Goal: Contribute content

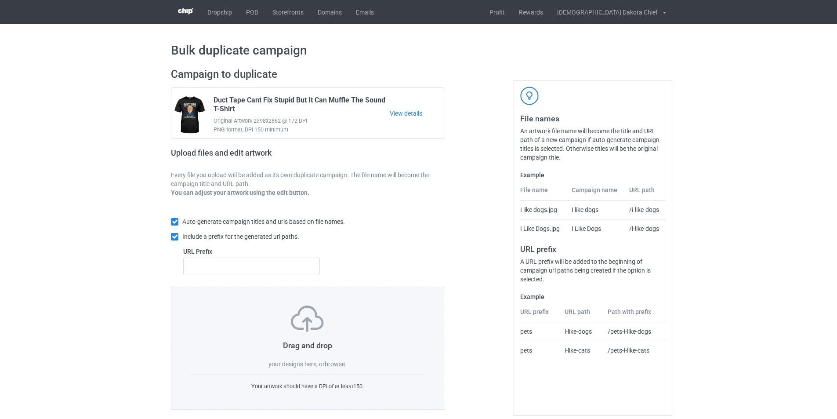
click at [311, 313] on img at bounding box center [307, 319] width 33 height 26
click at [329, 366] on label "browse" at bounding box center [335, 363] width 20 height 7
click at [0, 0] on input "browse" at bounding box center [0, 0] width 0 height 0
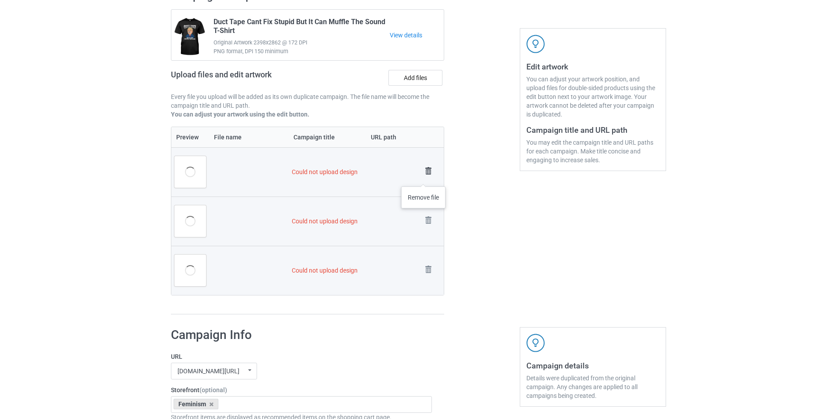
click at [424, 174] on img at bounding box center [428, 171] width 12 height 12
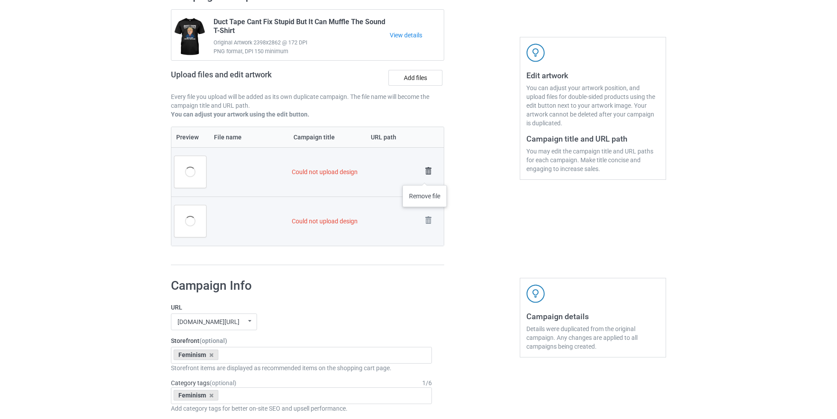
click at [425, 176] on img at bounding box center [428, 171] width 12 height 12
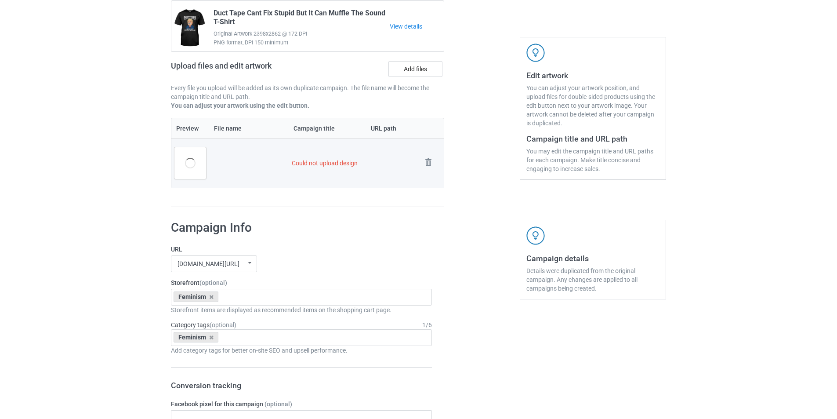
scroll to position [114, 0]
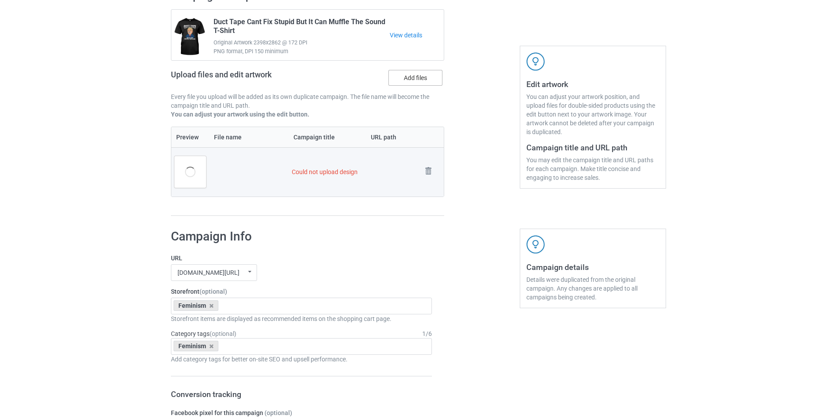
click at [421, 75] on label "Add files" at bounding box center [416, 78] width 54 height 16
click at [0, 0] on input "Add files" at bounding box center [0, 0] width 0 height 0
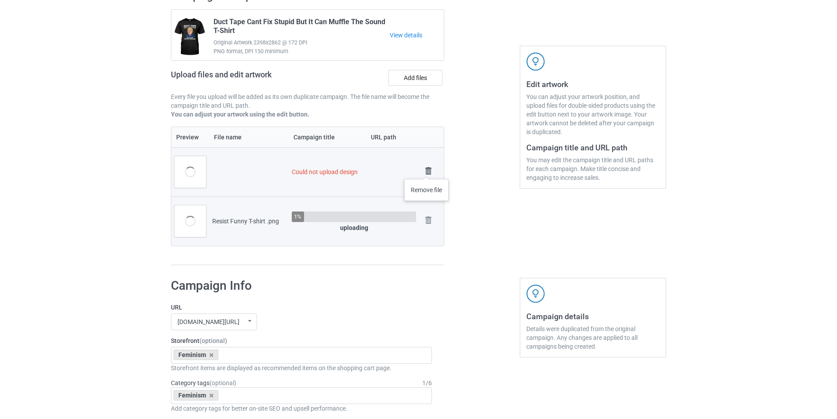
click at [429, 170] on img at bounding box center [428, 171] width 12 height 12
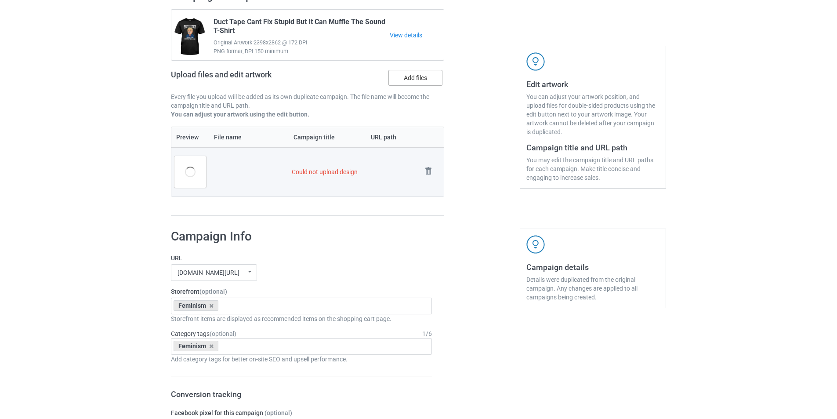
click at [416, 85] on label "Add files" at bounding box center [416, 78] width 54 height 16
click at [0, 0] on input "Add files" at bounding box center [0, 0] width 0 height 0
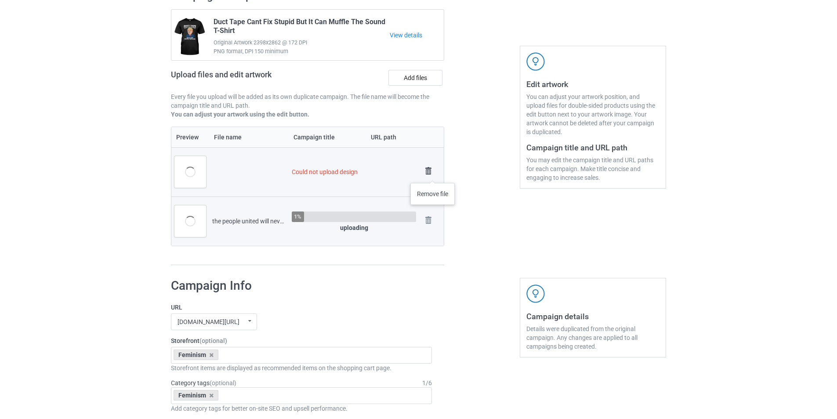
click at [433, 174] on img at bounding box center [428, 171] width 12 height 12
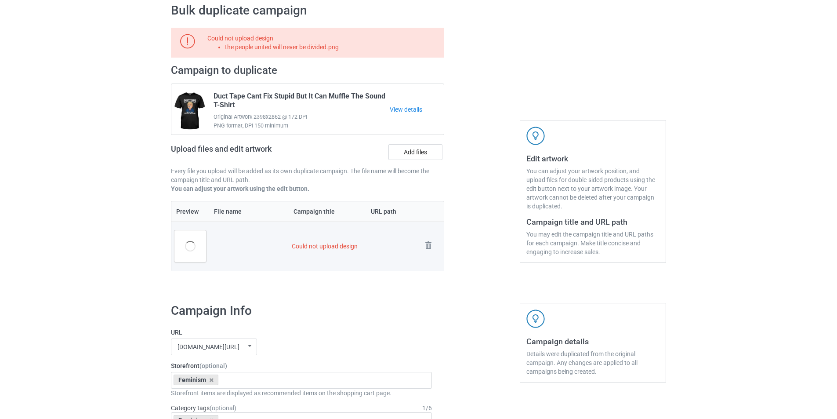
scroll to position [0, 0]
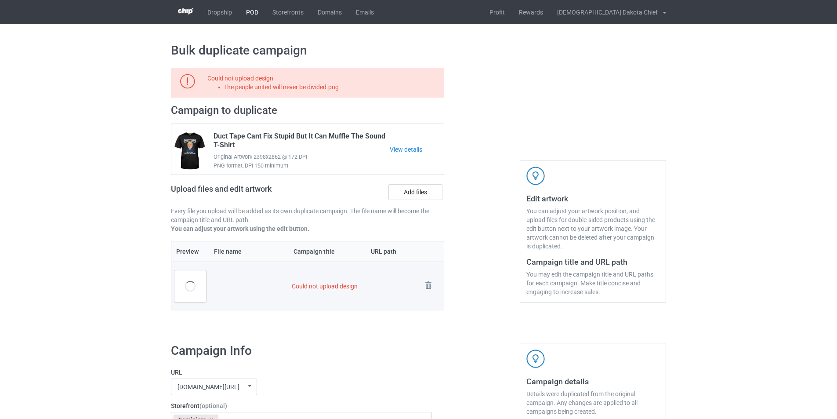
click at [260, 9] on link "POD" at bounding box center [252, 12] width 26 height 24
